Goal: Task Accomplishment & Management: Manage account settings

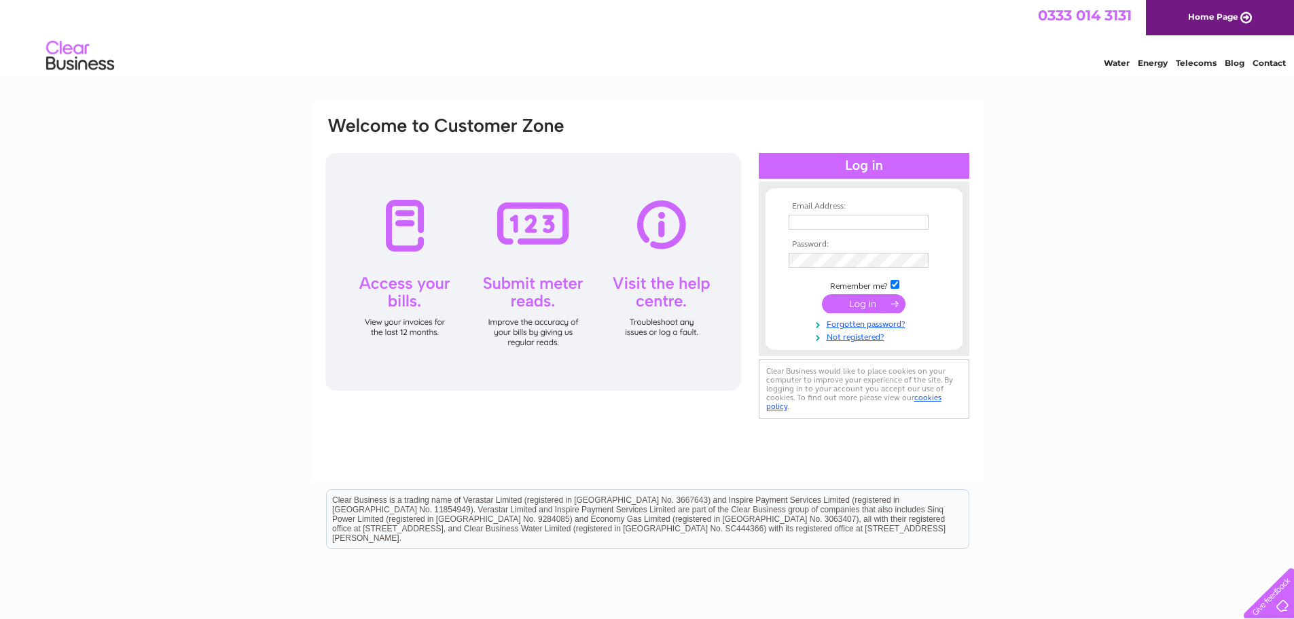
type input "office.kerrcarpentry@gmail.com"
click at [872, 303] on input "submit" at bounding box center [864, 303] width 84 height 19
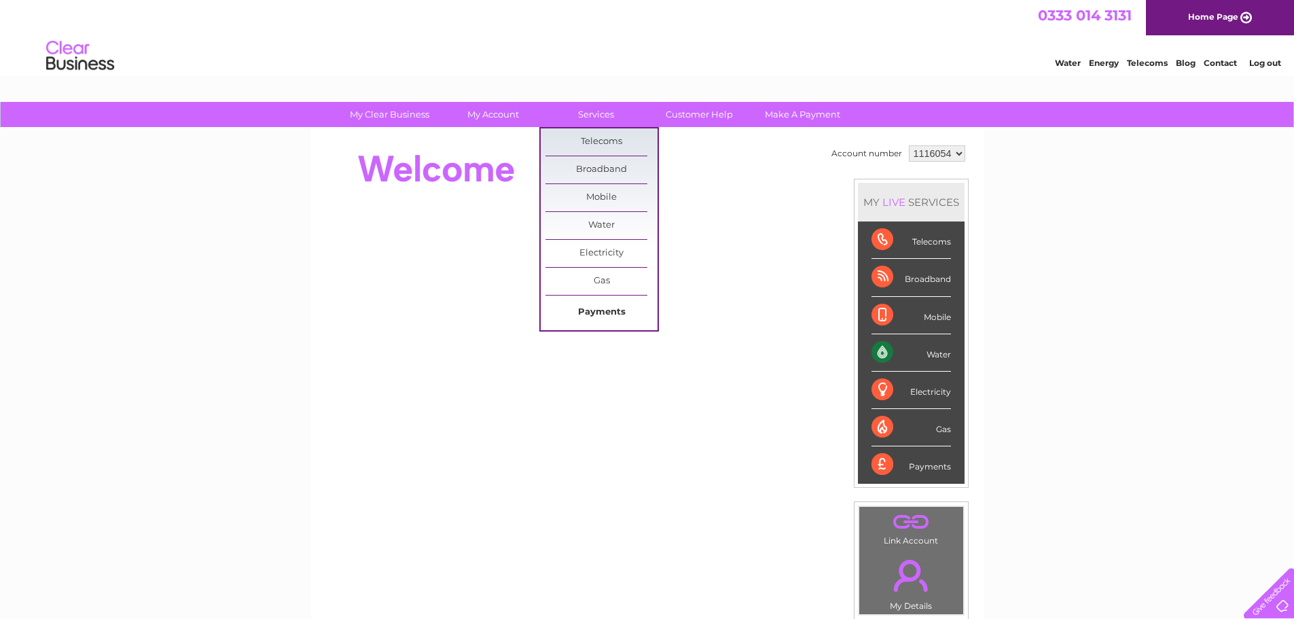
click at [610, 310] on link "Payments" at bounding box center [601, 312] width 112 height 27
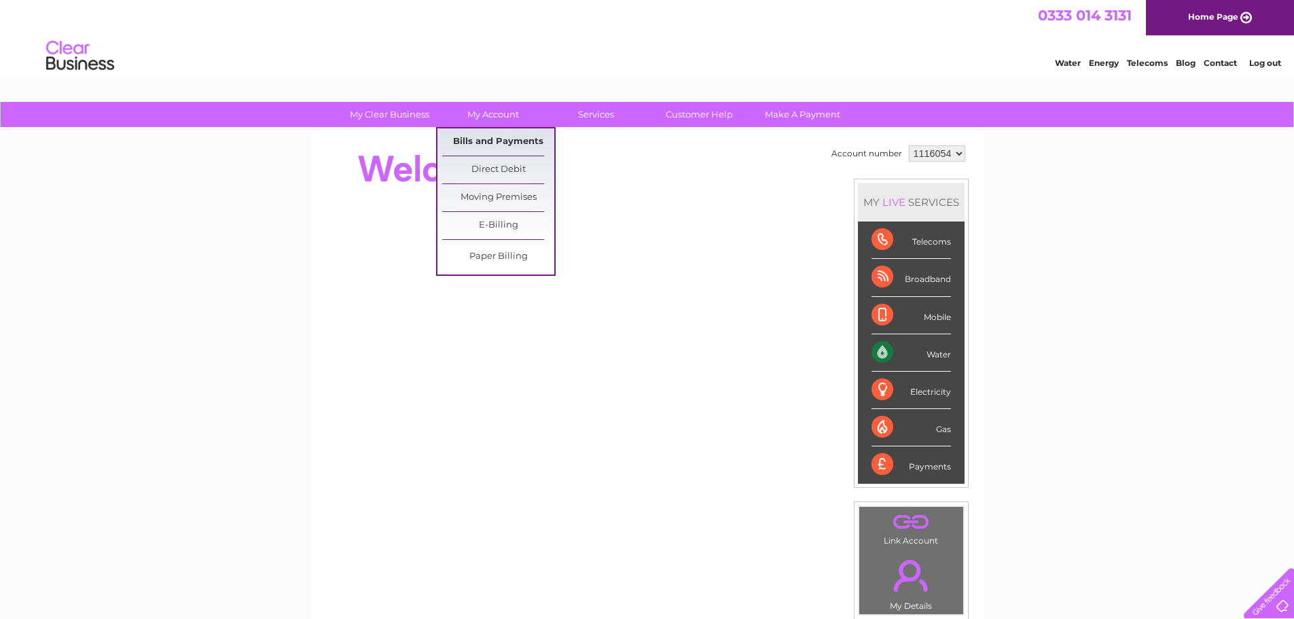
click at [505, 136] on link "Bills and Payments" at bounding box center [498, 141] width 112 height 27
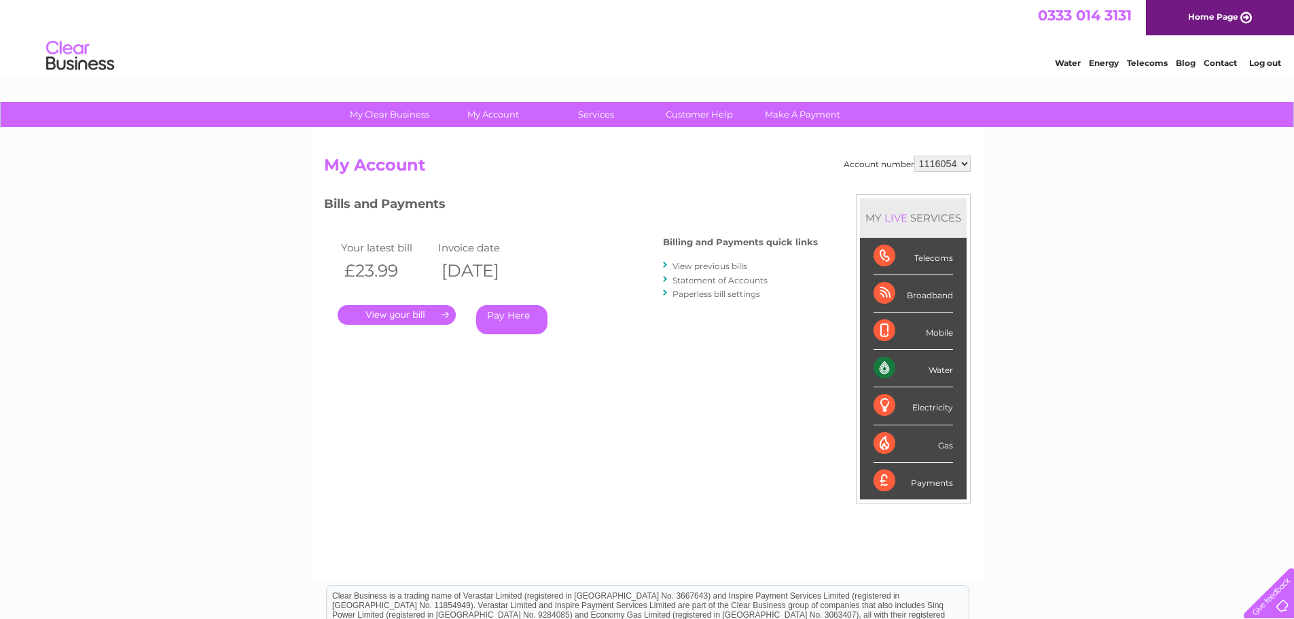
click at [403, 325] on link "." at bounding box center [396, 315] width 118 height 20
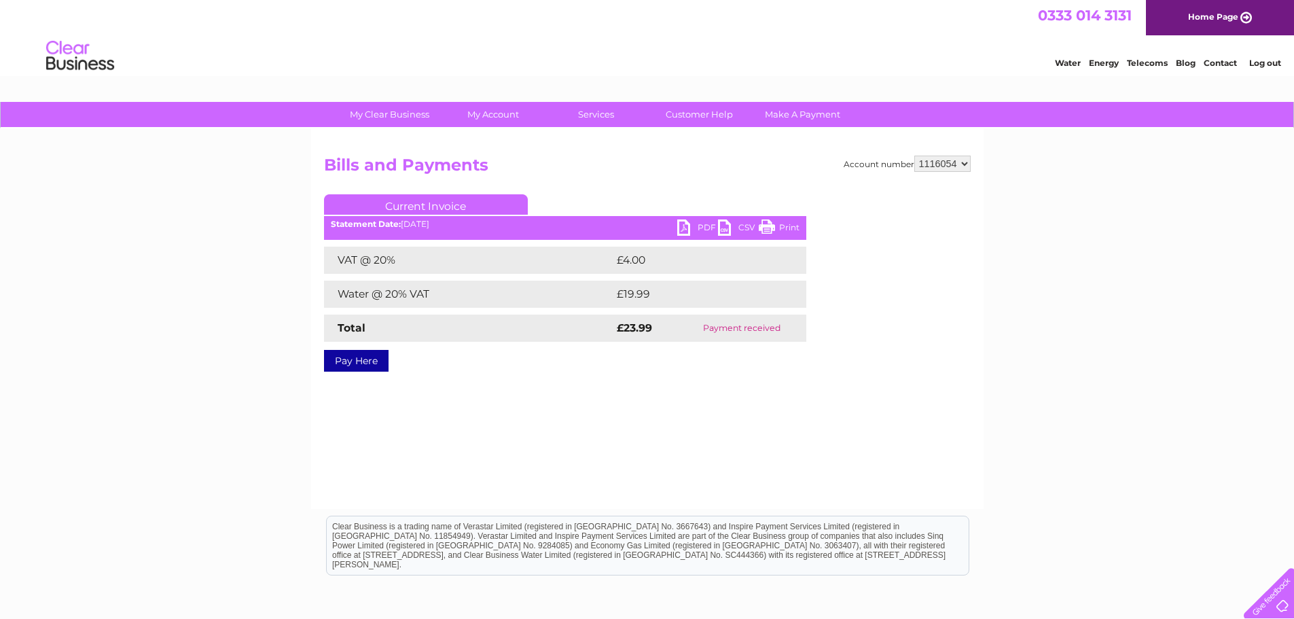
click at [697, 220] on link "PDF" at bounding box center [697, 229] width 41 height 20
